Goal: Transaction & Acquisition: Purchase product/service

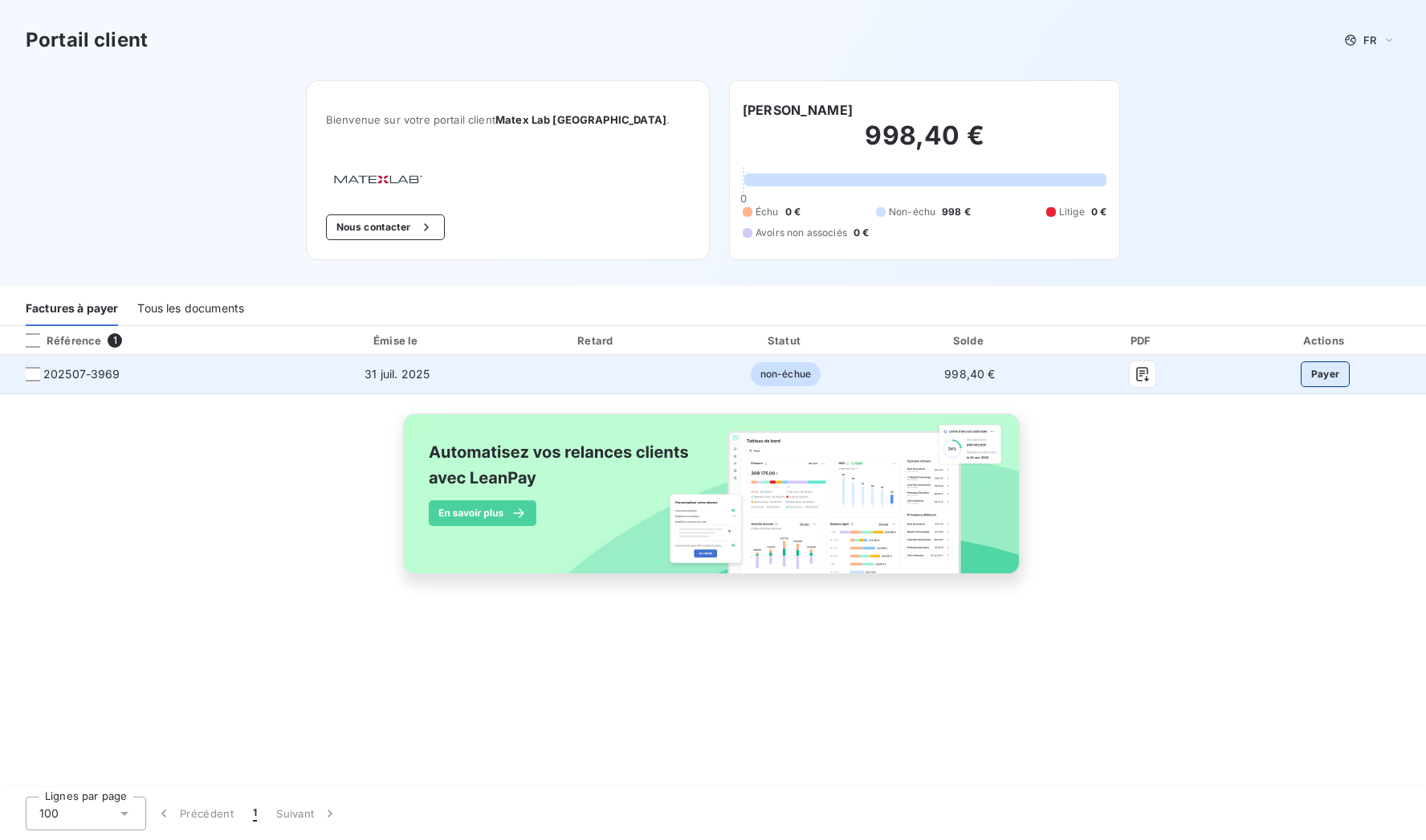
click at [1321, 374] on button "Payer" at bounding box center [1325, 374] width 50 height 25
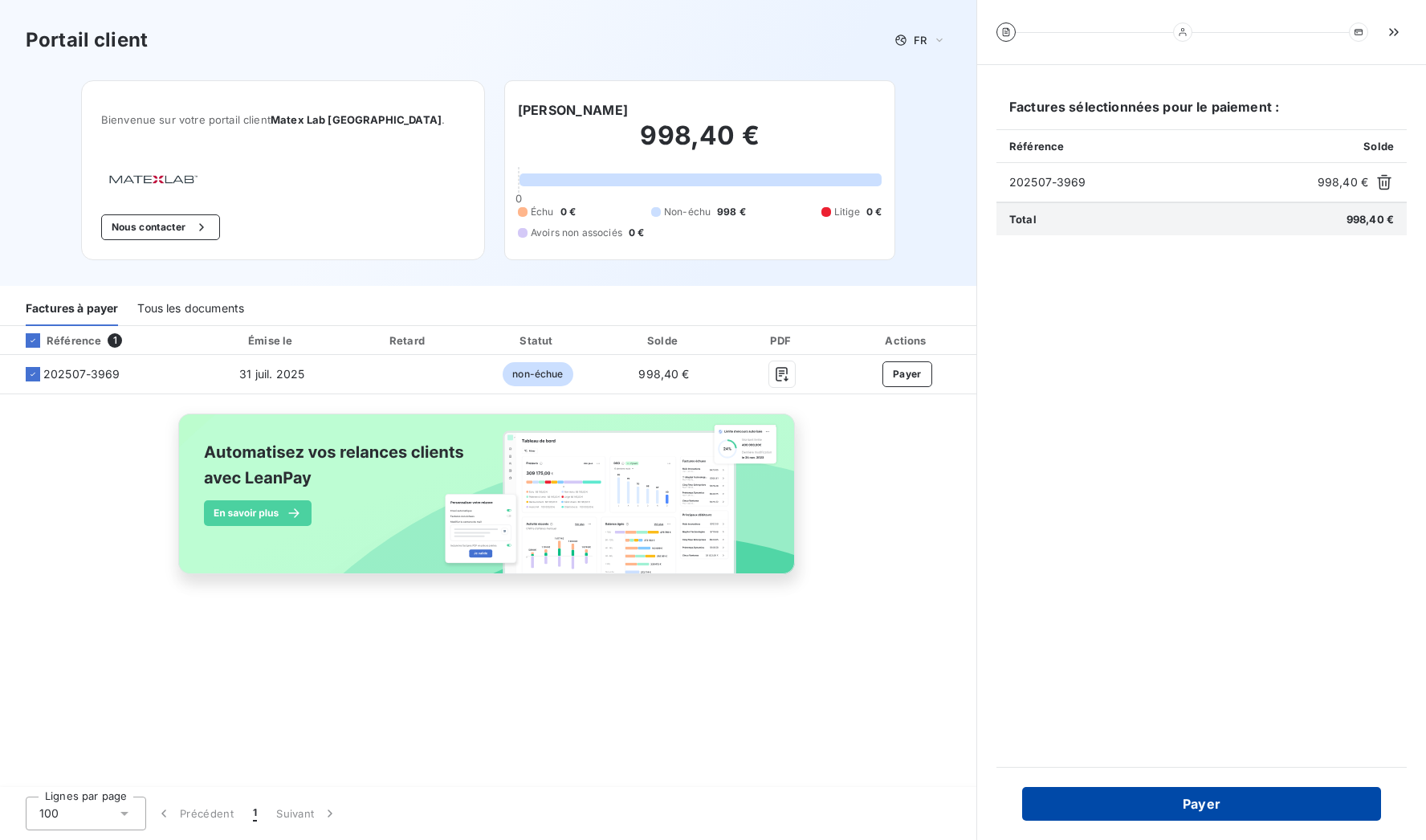
click at [1264, 796] on button "Payer" at bounding box center [1202, 804] width 359 height 34
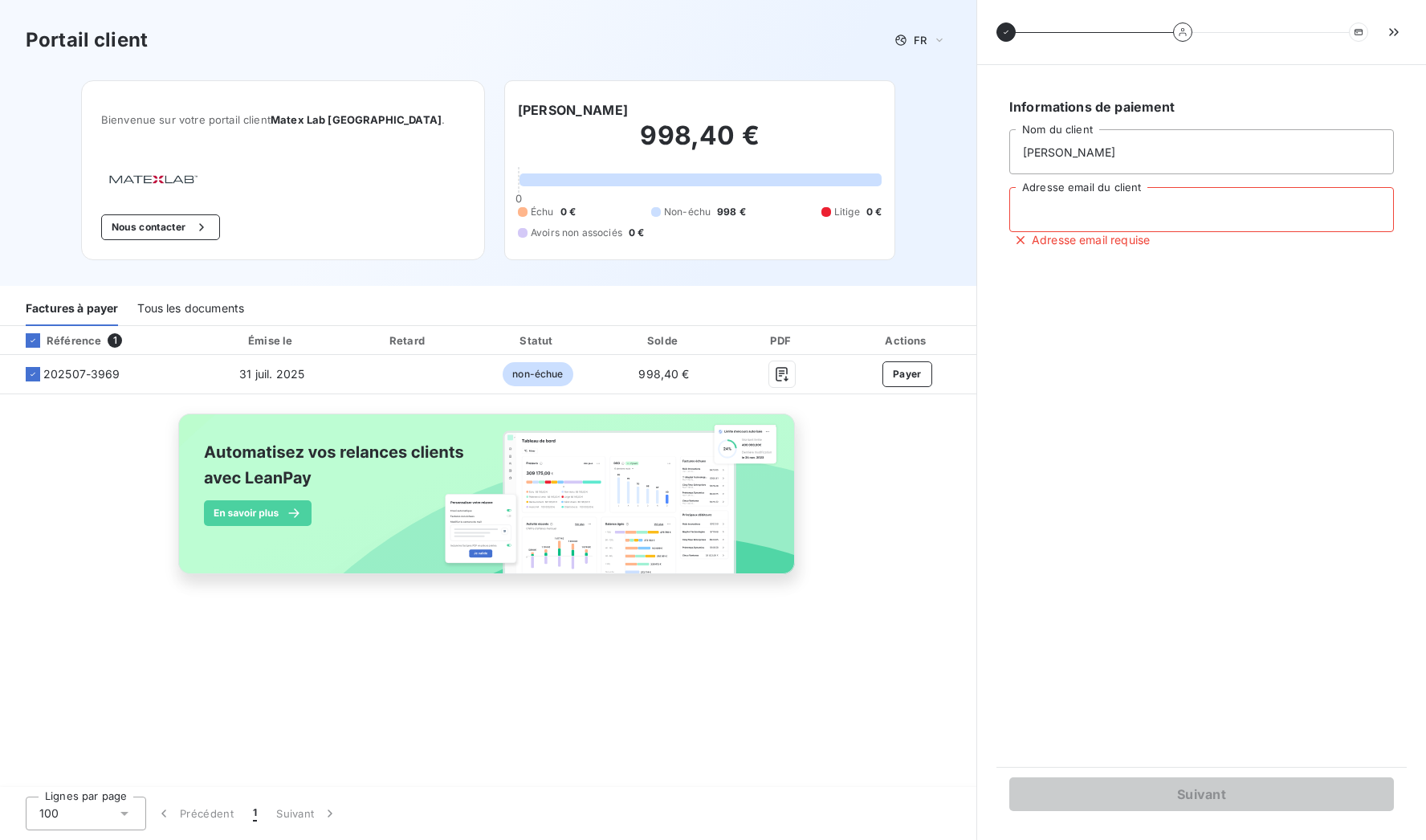
click at [1135, 220] on input "Adresse email du client" at bounding box center [1202, 209] width 385 height 45
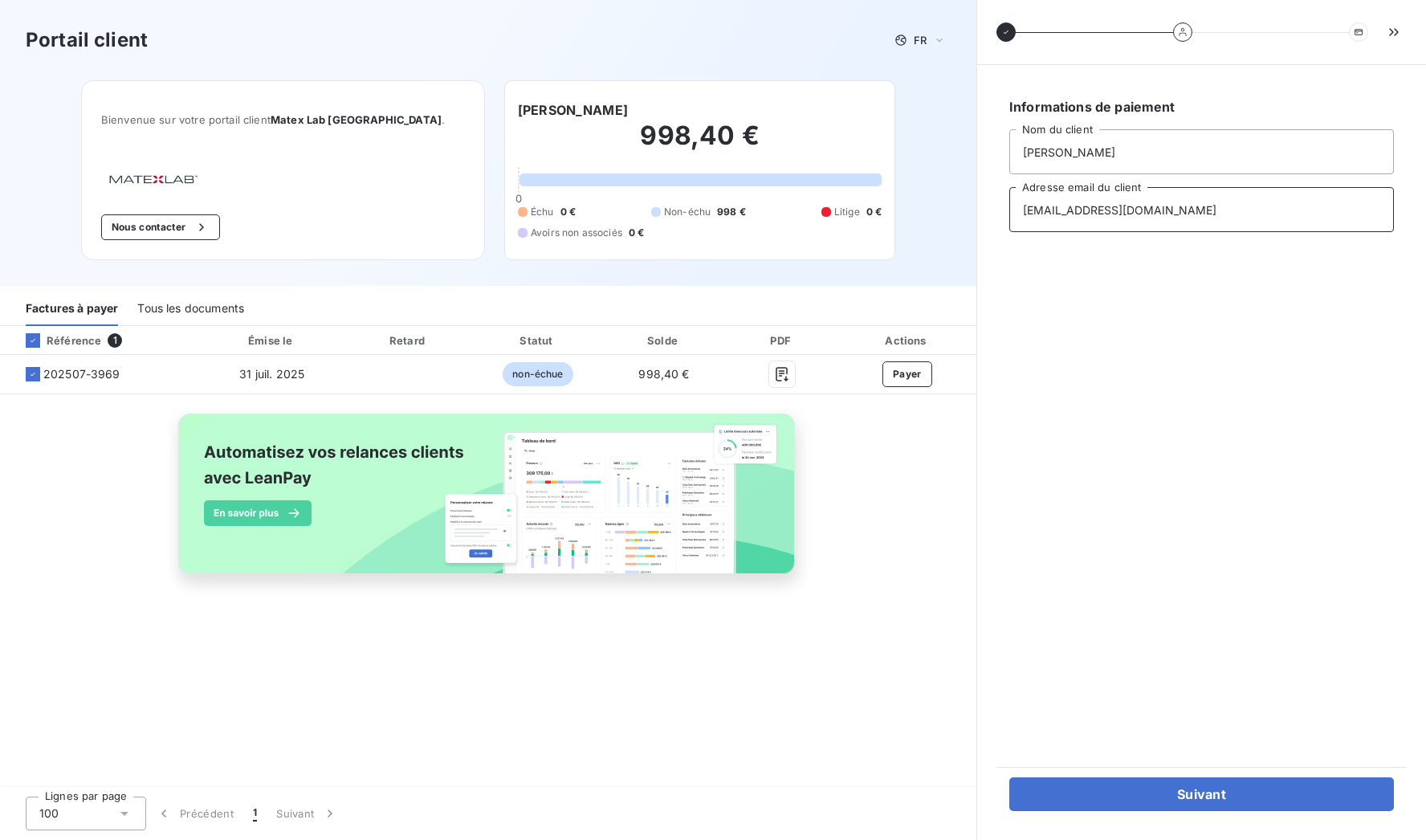
type input "[EMAIL_ADDRESS][DOMAIN_NAME]"
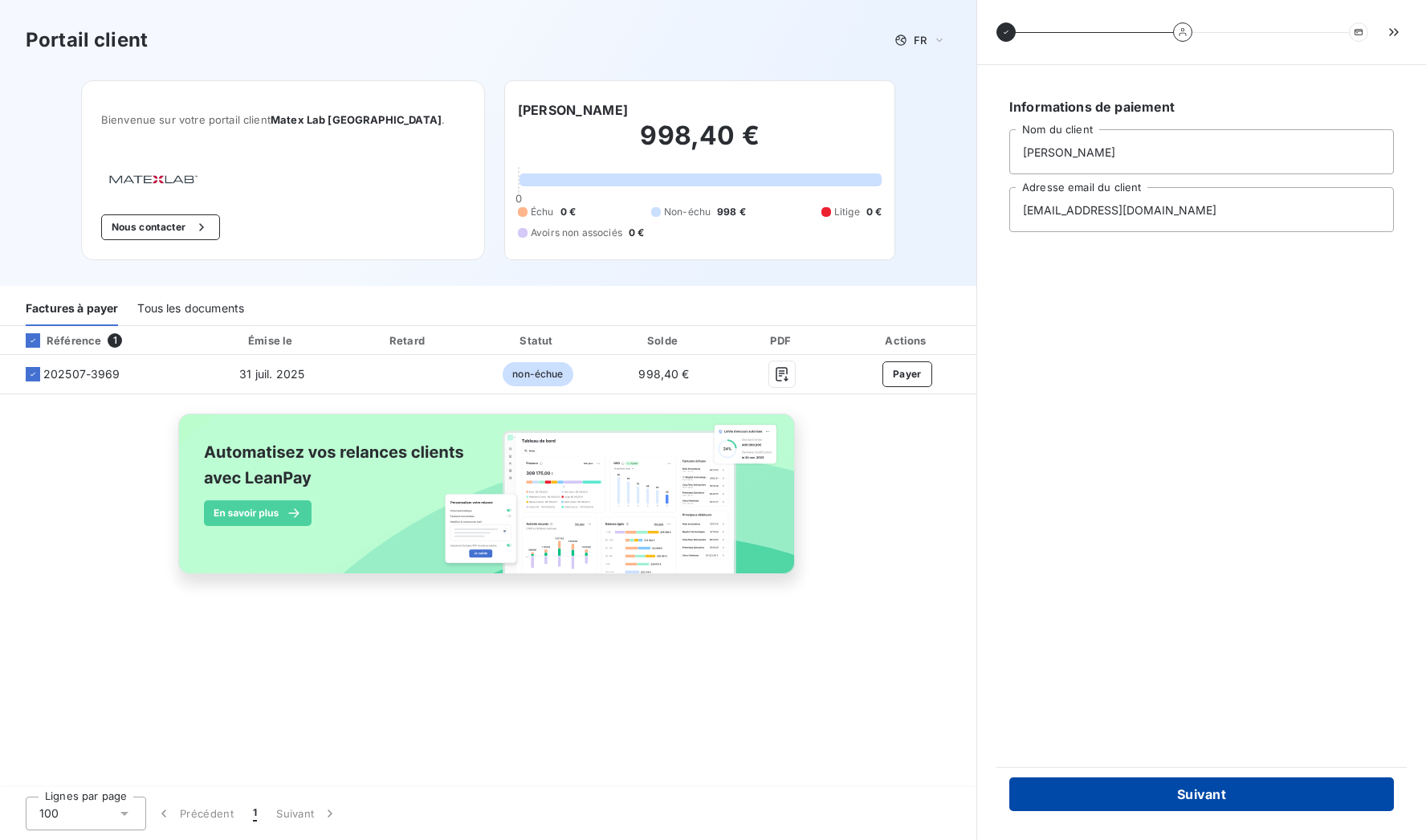
click at [1128, 788] on button "Suivant" at bounding box center [1202, 794] width 385 height 34
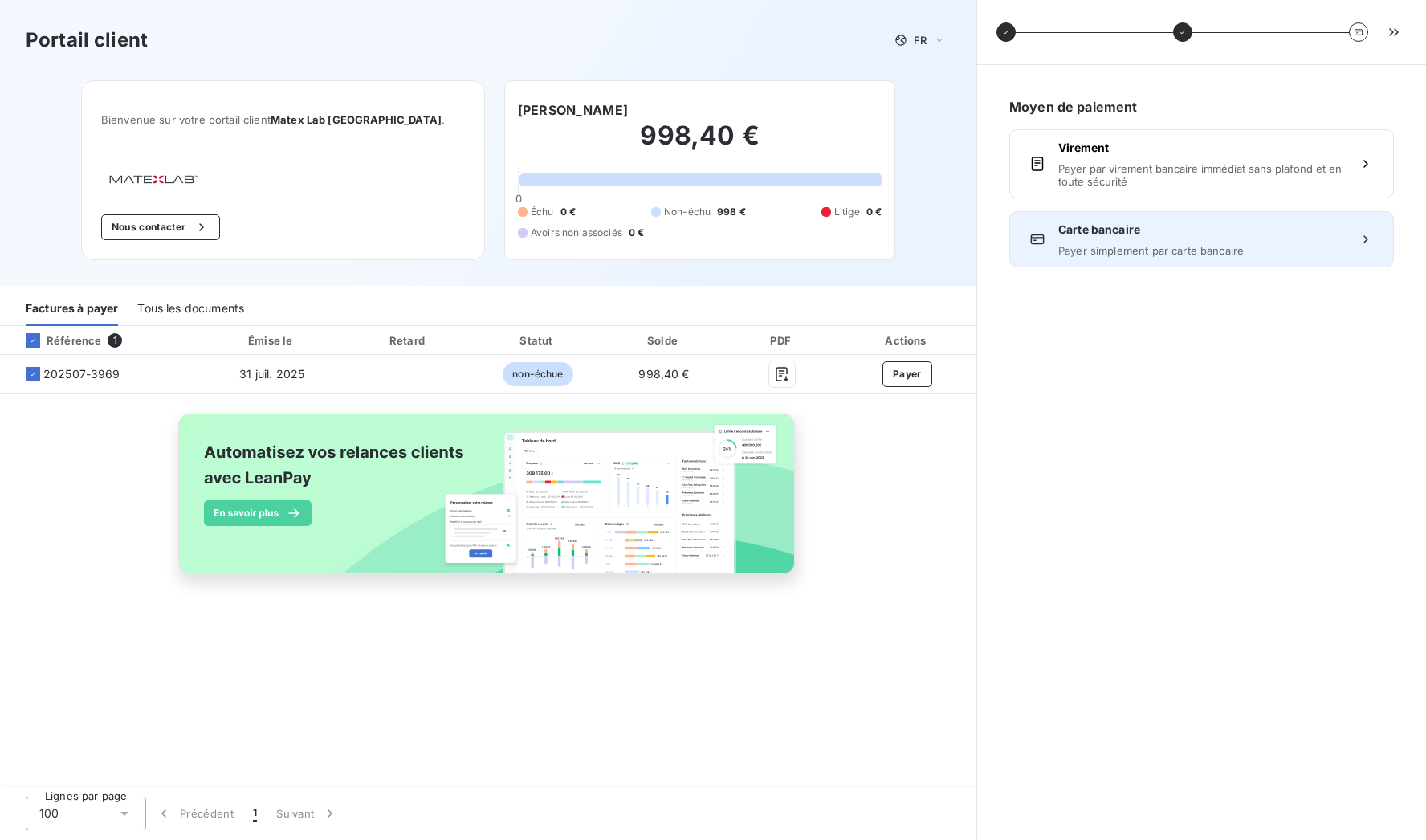
click at [1218, 230] on span "Carte bancaire" at bounding box center [1201, 229] width 287 height 16
